Goal: Transaction & Acquisition: Purchase product/service

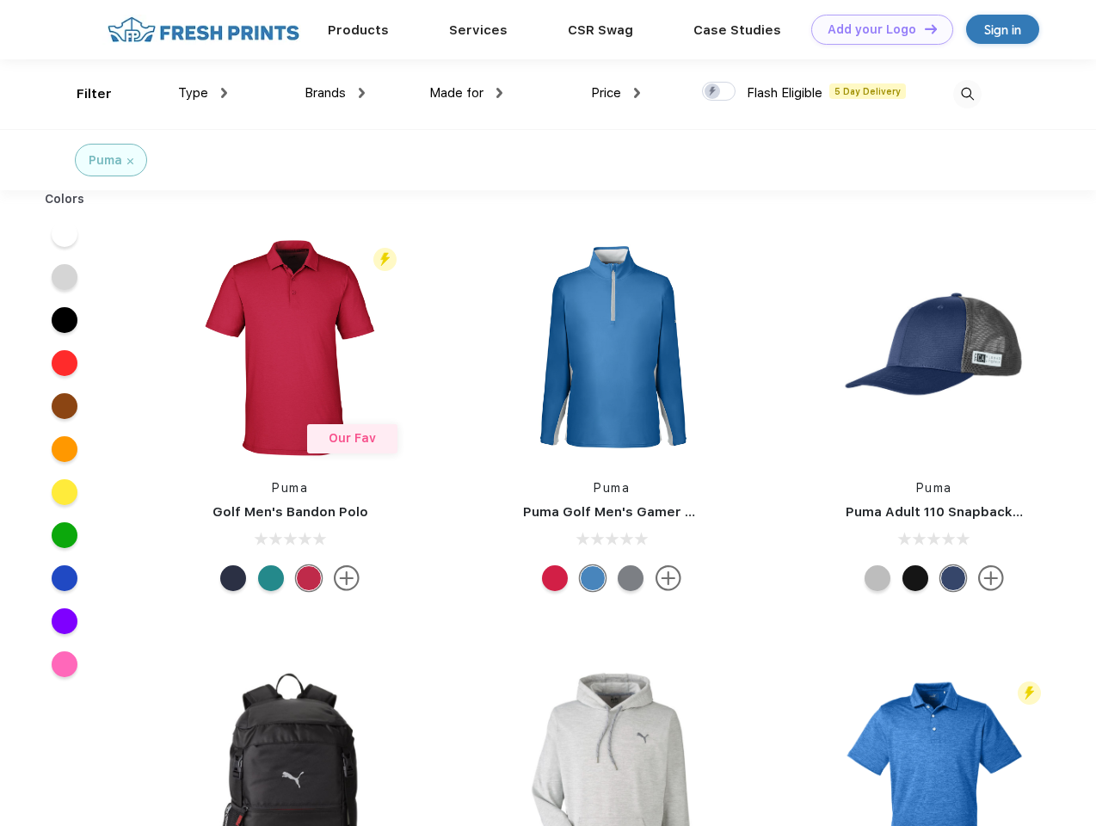
click at [875, 29] on link "Add your Logo Design Tool" at bounding box center [882, 30] width 142 height 30
click at [0, 0] on div "Design Tool" at bounding box center [0, 0] width 0 height 0
click at [923, 28] on link "Add your Logo Design Tool" at bounding box center [882, 30] width 142 height 30
click at [83, 94] on div "Filter" at bounding box center [94, 94] width 35 height 20
click at [203, 93] on span "Type" at bounding box center [193, 92] width 30 height 15
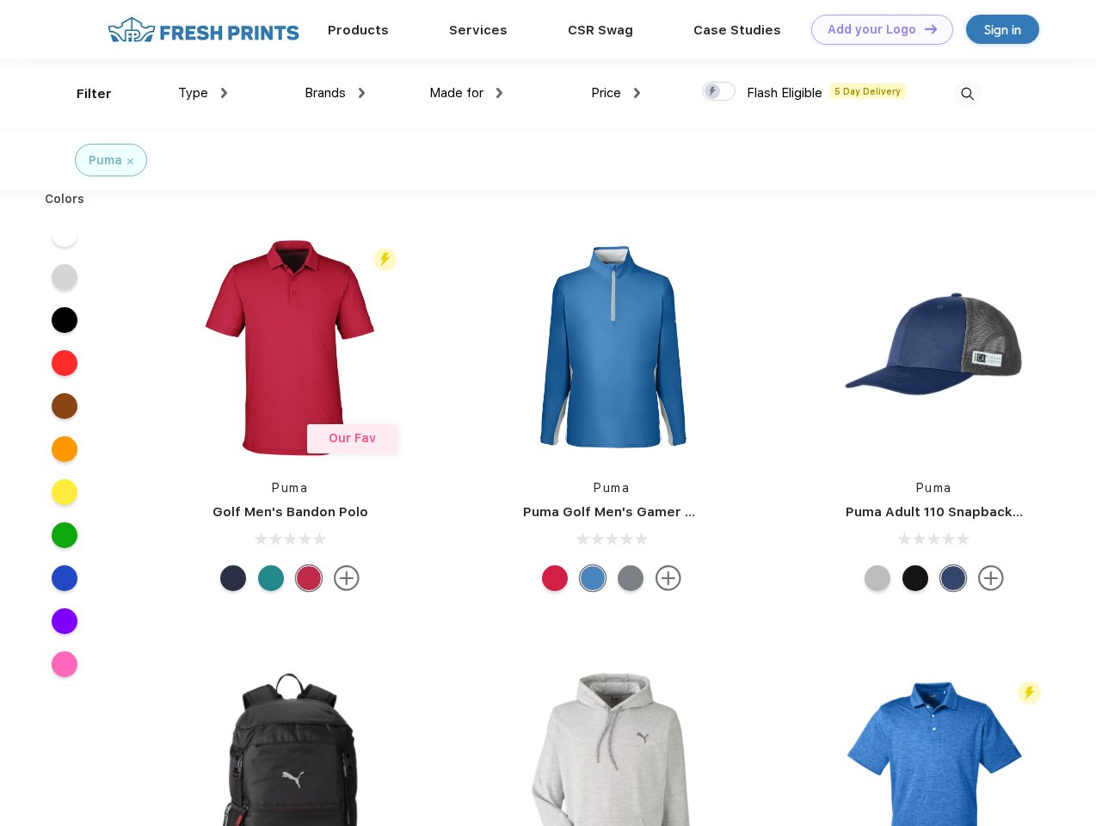
click at [335, 93] on span "Brands" at bounding box center [324, 92] width 41 height 15
click at [466, 93] on span "Made for" at bounding box center [456, 92] width 54 height 15
click at [616, 93] on span "Price" at bounding box center [606, 92] width 30 height 15
click at [719, 92] on div at bounding box center [719, 91] width 34 height 19
click at [713, 92] on input "checkbox" at bounding box center [707, 86] width 11 height 11
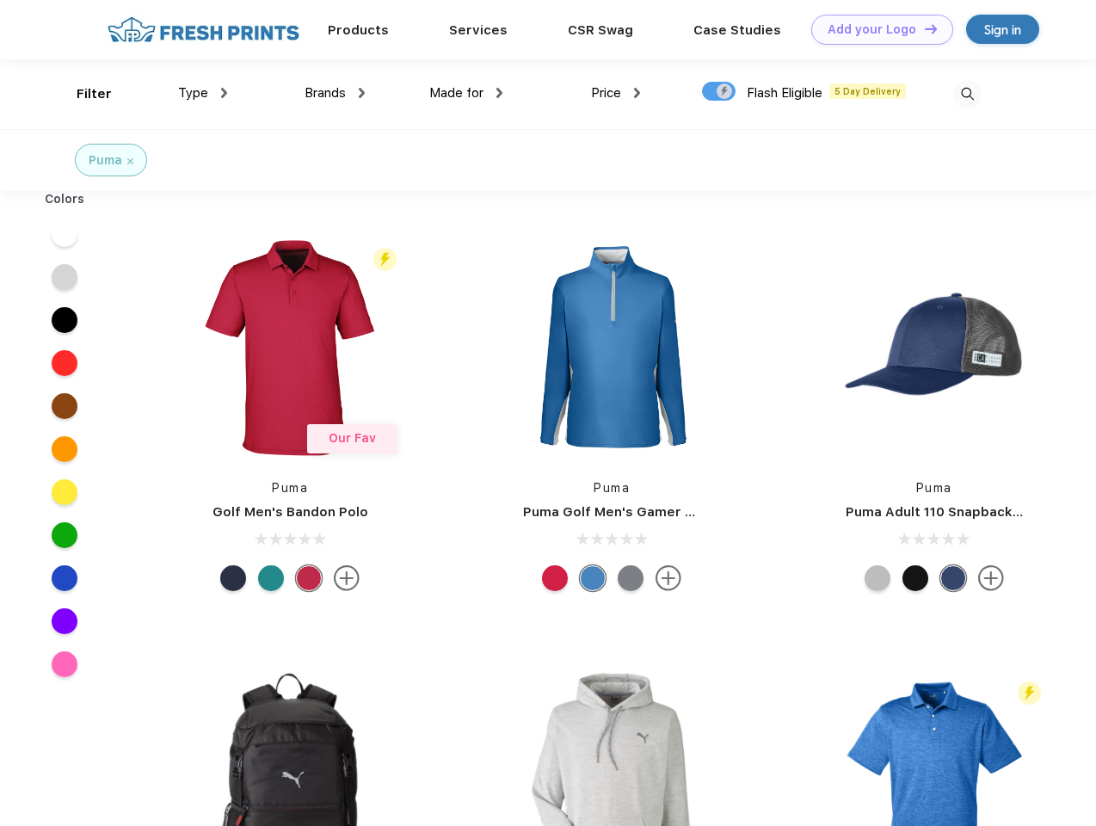
click at [967, 94] on img at bounding box center [967, 94] width 28 height 28
